Goal: Information Seeking & Learning: Learn about a topic

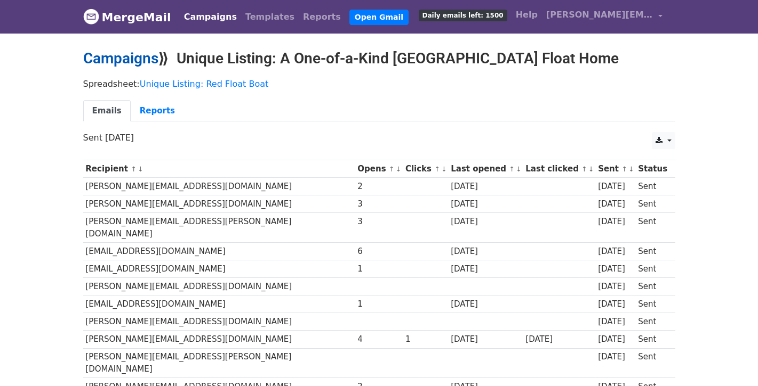
click at [125, 60] on link "Campaigns" at bounding box center [120, 59] width 75 height 18
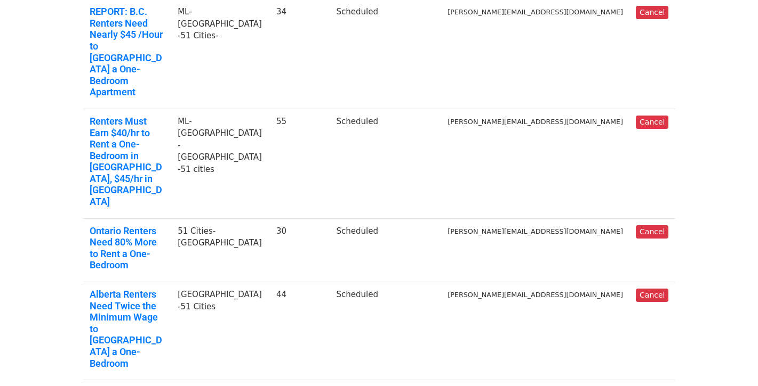
scroll to position [281, 0]
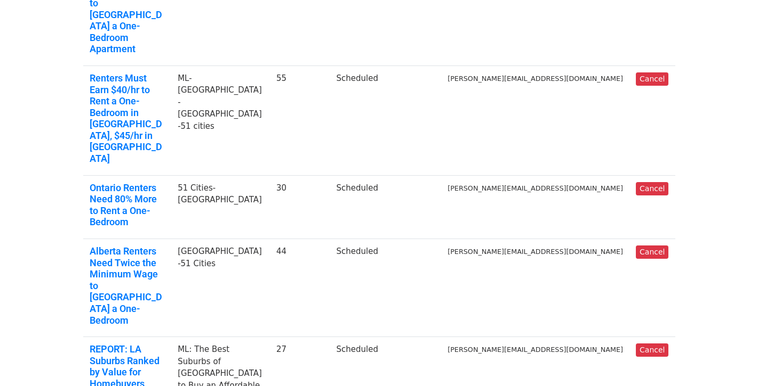
scroll to position [305, 0]
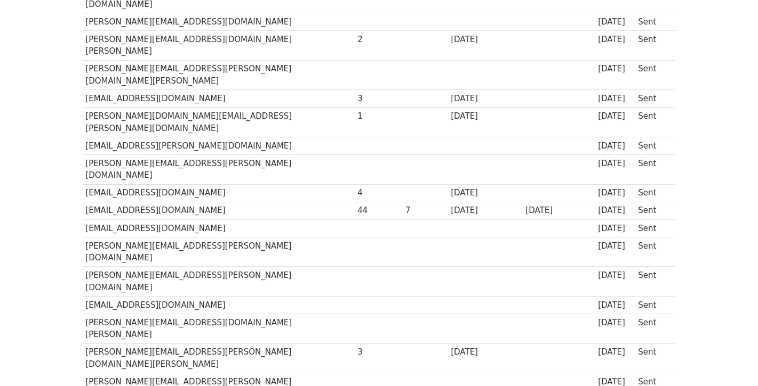
scroll to position [609, 0]
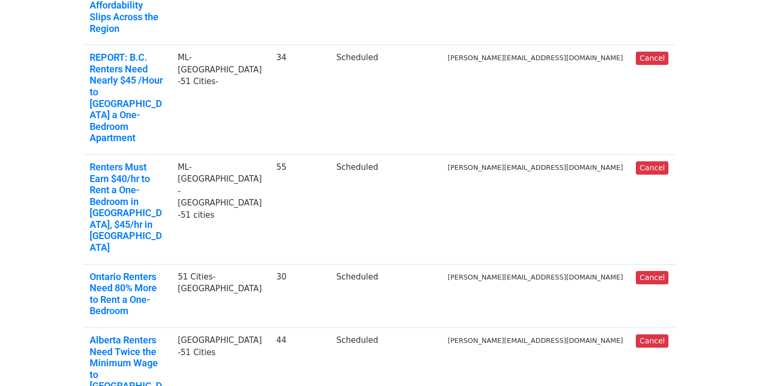
scroll to position [220, 0]
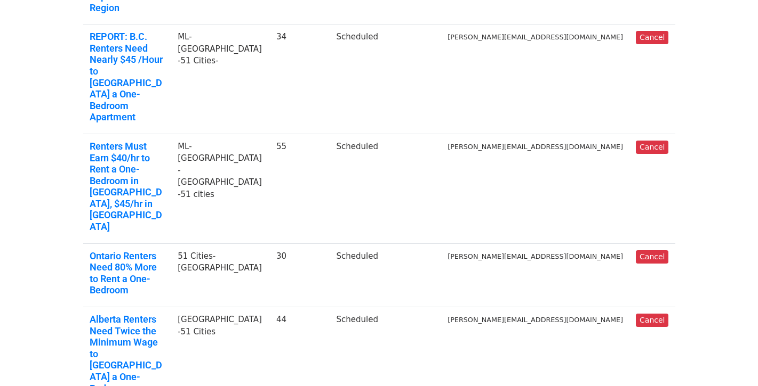
scroll to position [234, 0]
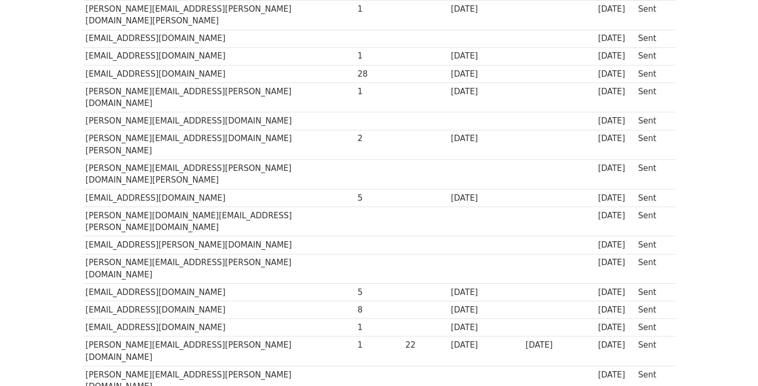
scroll to position [504, 0]
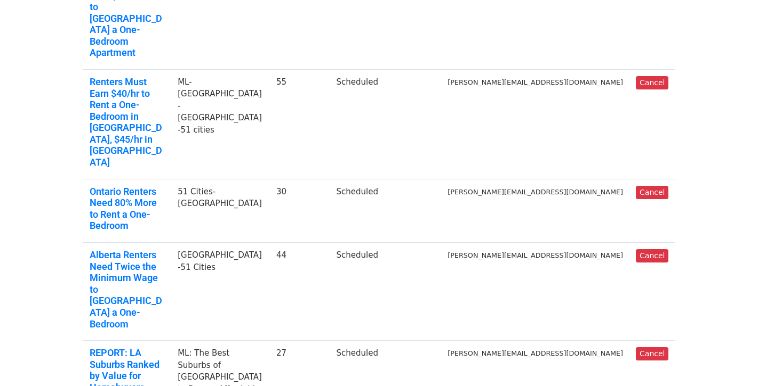
scroll to position [302, 0]
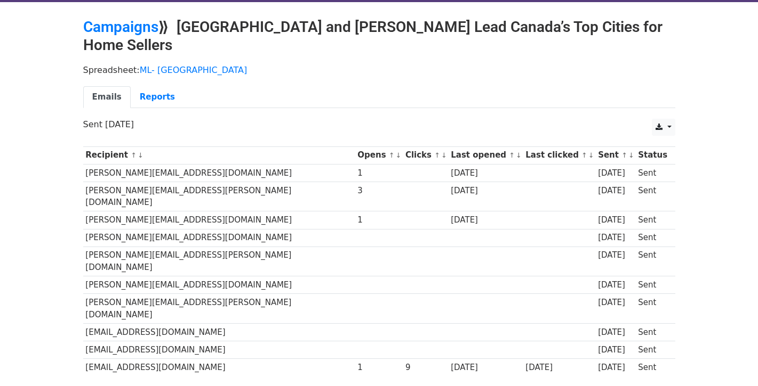
scroll to position [62, 0]
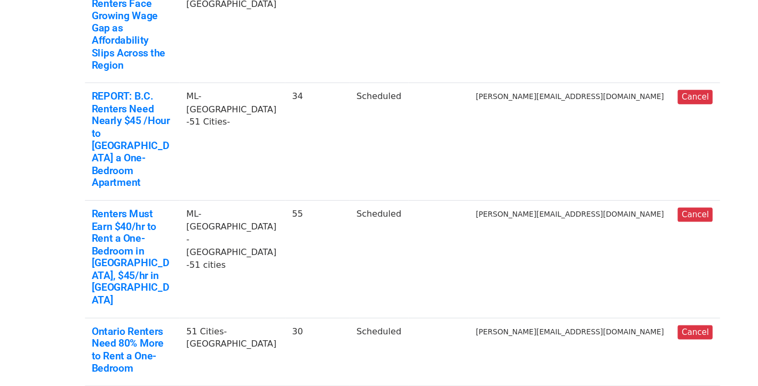
scroll to position [179, 0]
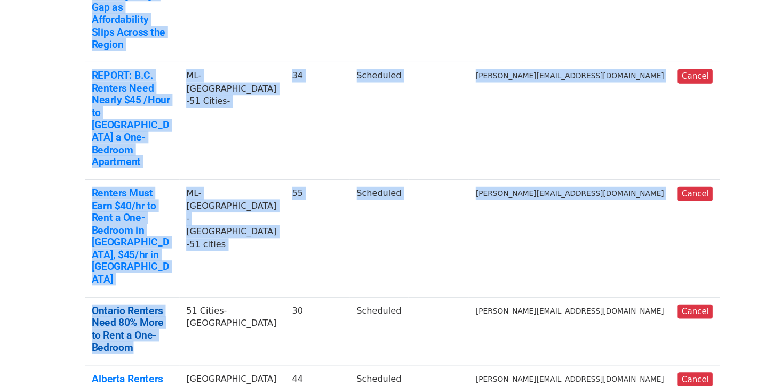
drag, startPoint x: 37, startPoint y: 147, endPoint x: 216, endPoint y: 169, distance: 181.0
click at [216, 169] on body "MergeMail Campaigns Templates Reports Open Gmail Daily emails left: 1500 Help a…" at bounding box center [379, 385] width 758 height 1129
click at [165, 304] on link "Ontario Renters Need 80% More to Rent a One-Bedroom" at bounding box center [128, 327] width 76 height 46
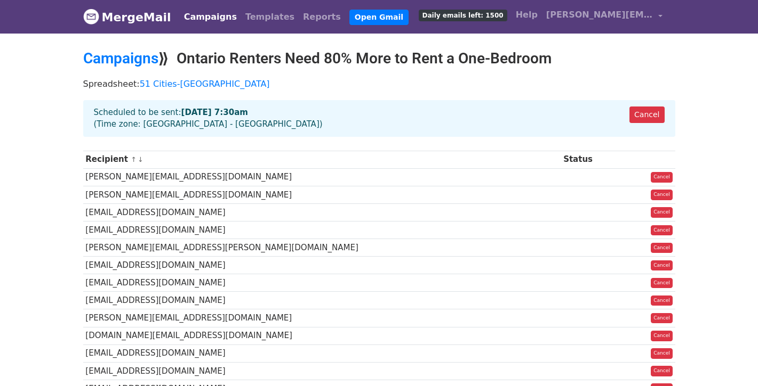
drag, startPoint x: 180, startPoint y: 57, endPoint x: 557, endPoint y: 54, distance: 376.9
click at [557, 54] on h2 "Campaigns ⟫ Ontario Renters Need 80% More to Rent a One-Bedroom" at bounding box center [379, 59] width 592 height 18
copy h2 "Ontario Renters Need 80% More to Rent a One-Bedroom"
